Goal: Check status: Check status

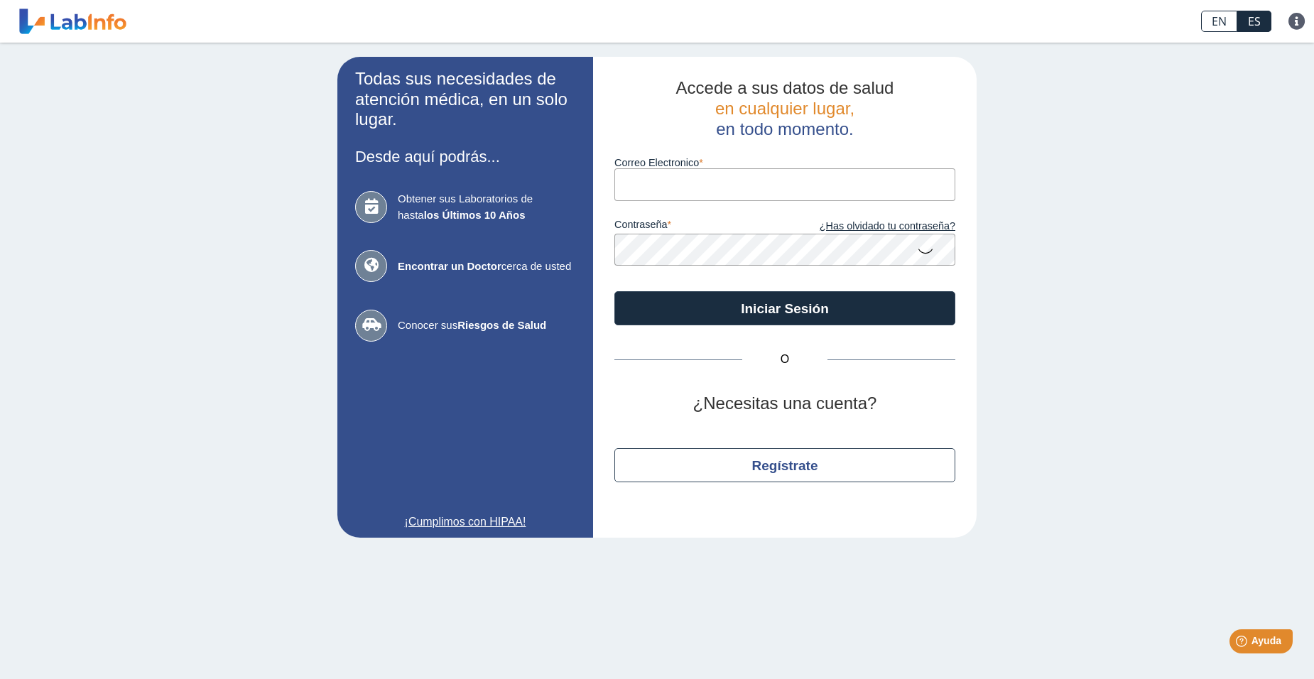
type input "[EMAIL_ADDRESS][DOMAIN_NAME]"
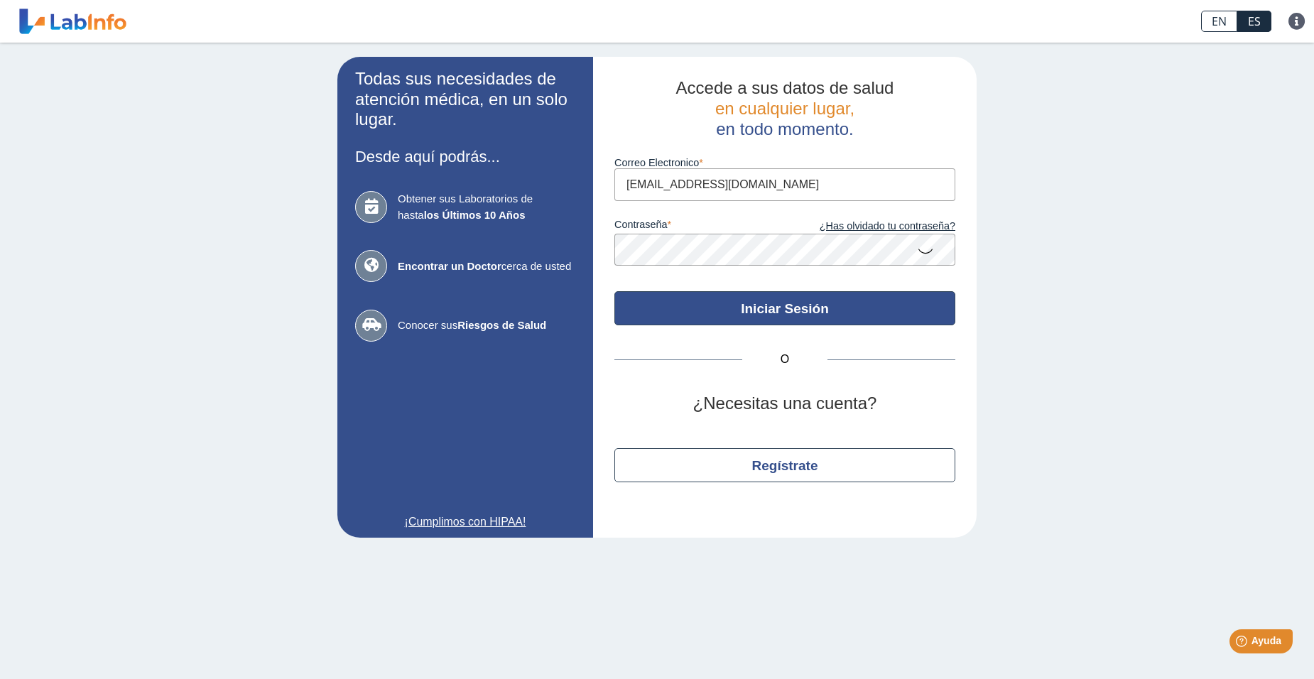
click at [762, 307] on button "Iniciar Sesión" at bounding box center [784, 308] width 341 height 34
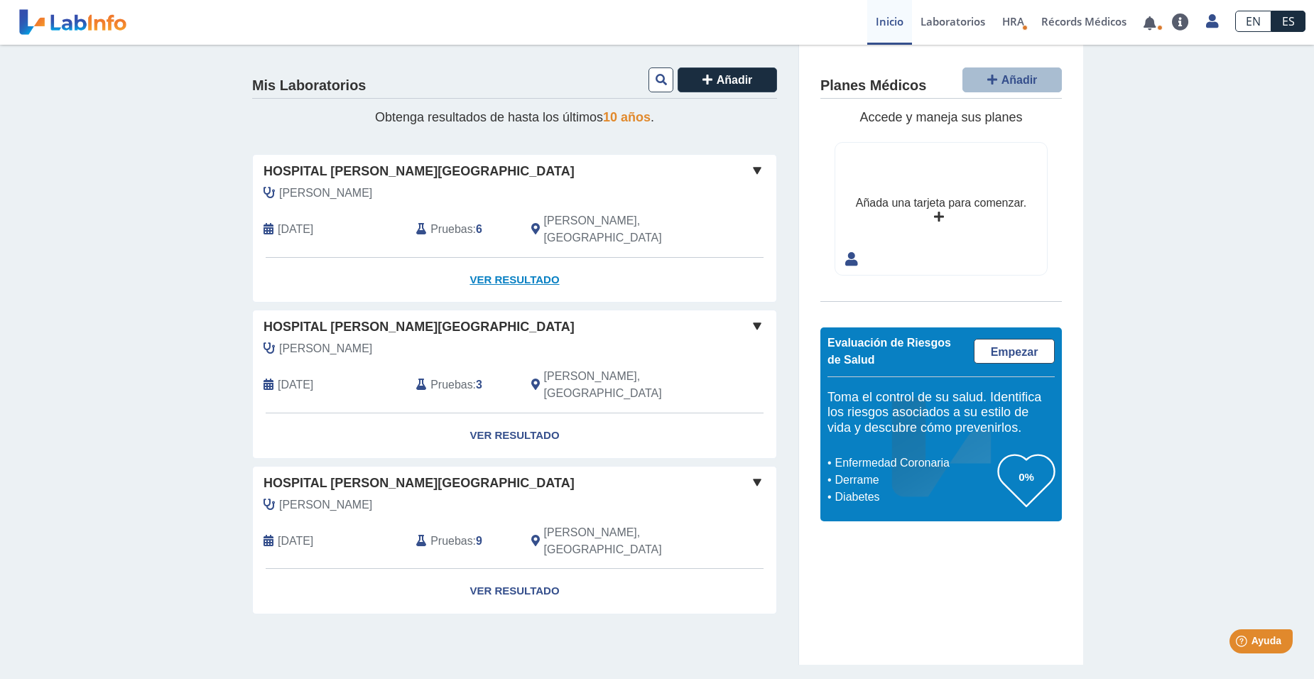
click at [491, 265] on link "Ver Resultado" at bounding box center [515, 280] width 524 height 45
drag, startPoint x: 488, startPoint y: 52, endPoint x: 4, endPoint y: 45, distance: 484.5
click at [4, 45] on div "Mis Laboratorios Añadir Obtenga resultados de hasta los últimos 10 años . Hospi…" at bounding box center [657, 355] width 1314 height 620
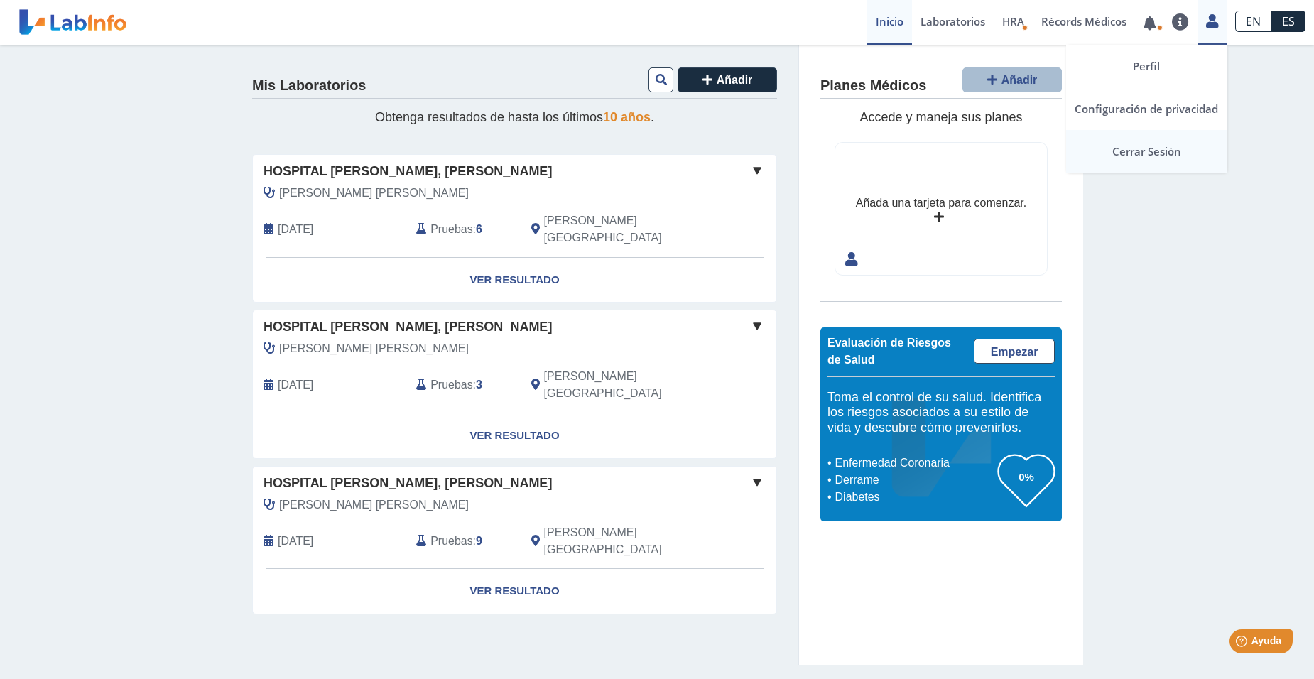
click at [1134, 151] on link "Cerrar Sesión" at bounding box center [1146, 151] width 161 height 43
